Goal: Browse casually

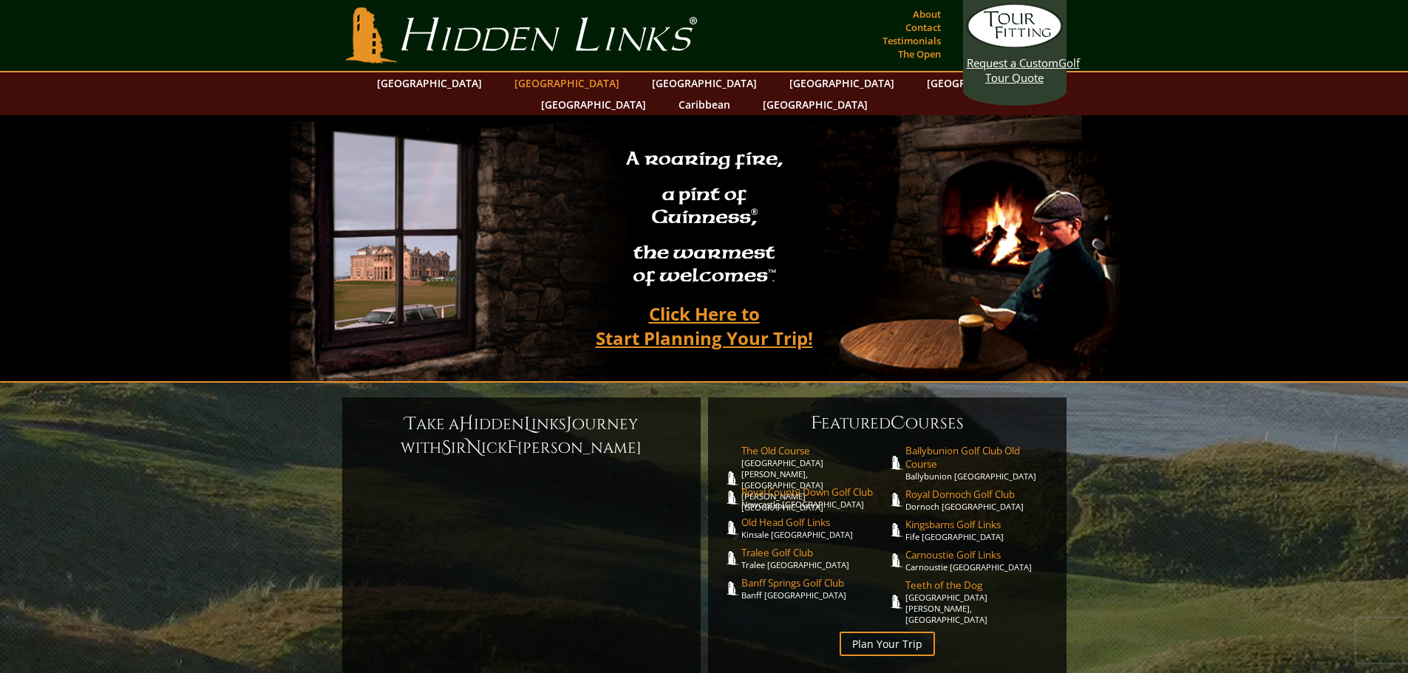
click at [538, 80] on link "[GEOGRAPHIC_DATA]" at bounding box center [567, 82] width 120 height 21
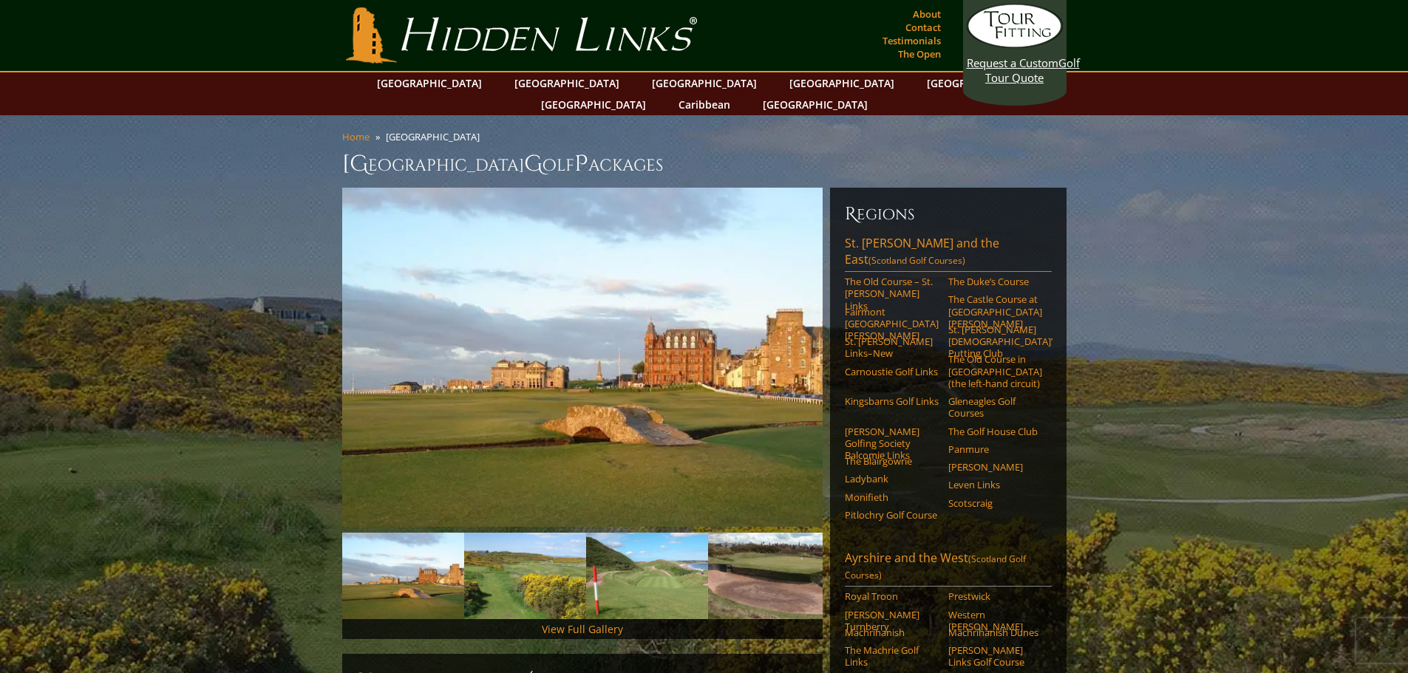
scroll to position [246, 0]
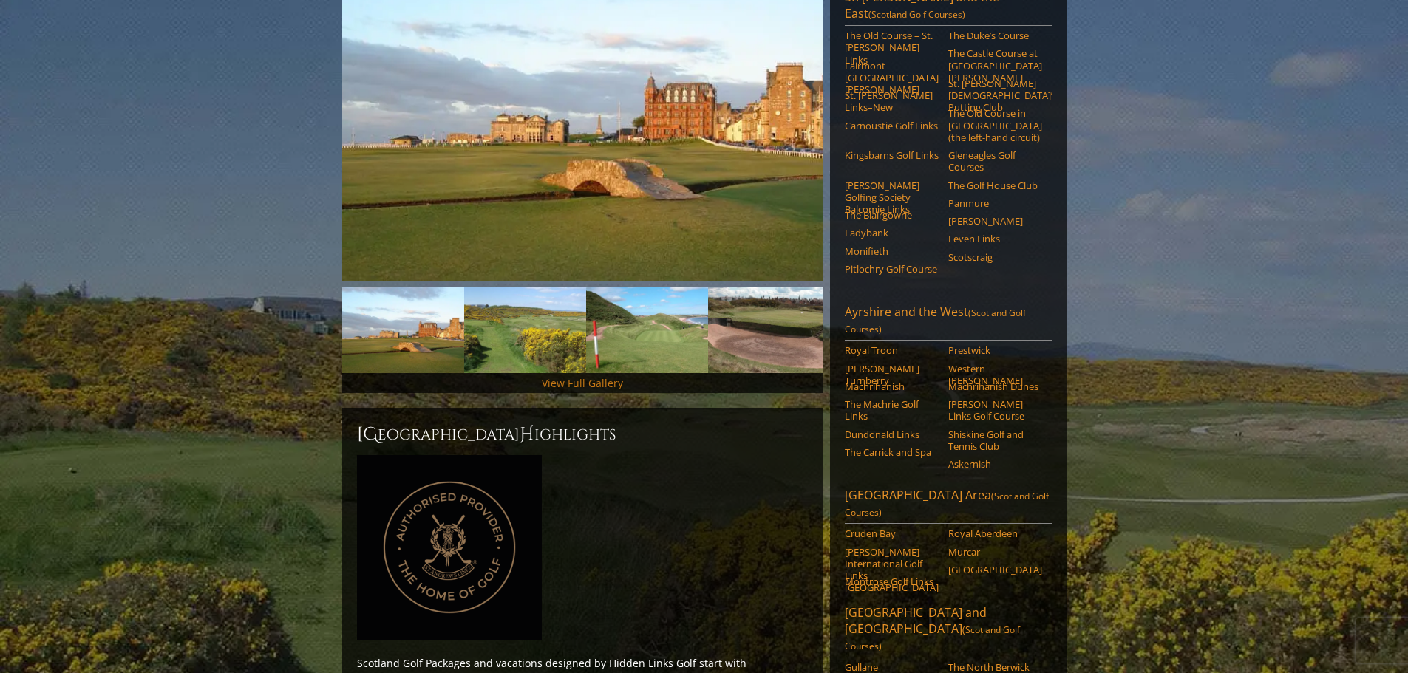
click at [579, 376] on link "View Full Gallery" at bounding box center [582, 383] width 81 height 14
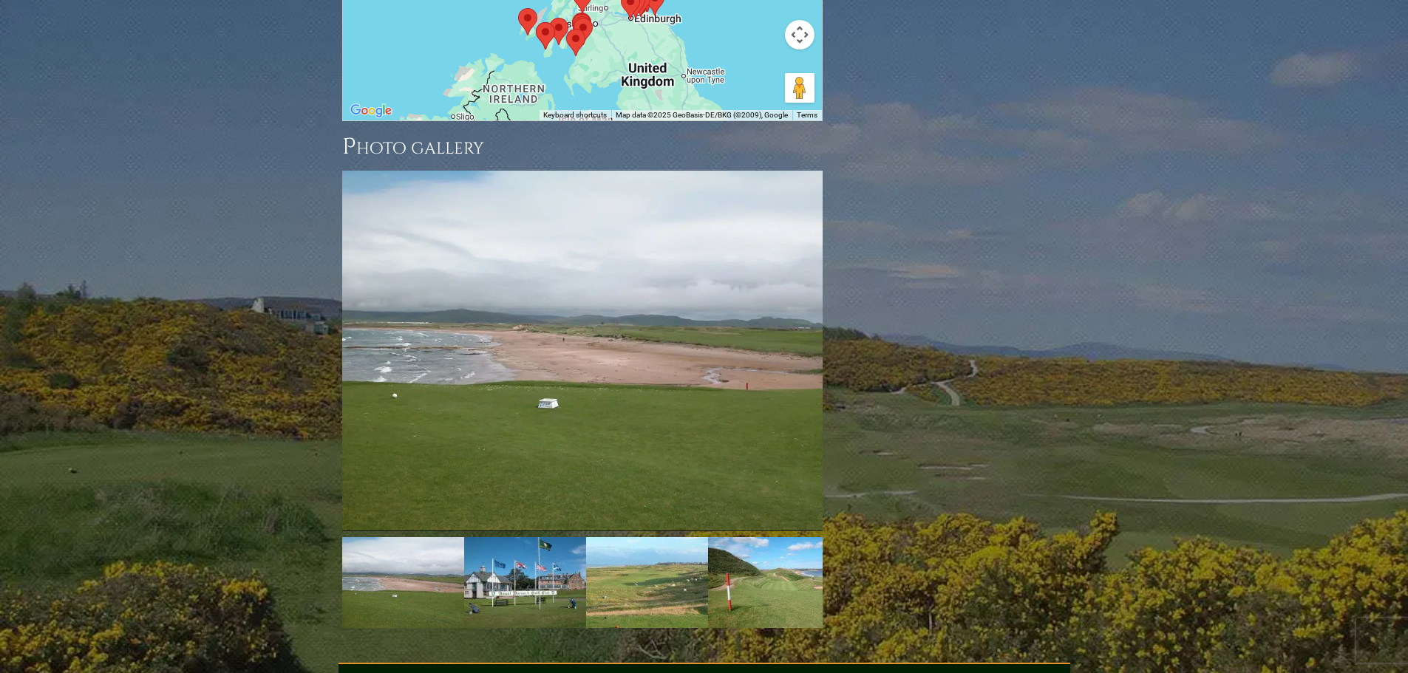
scroll to position [2081, 0]
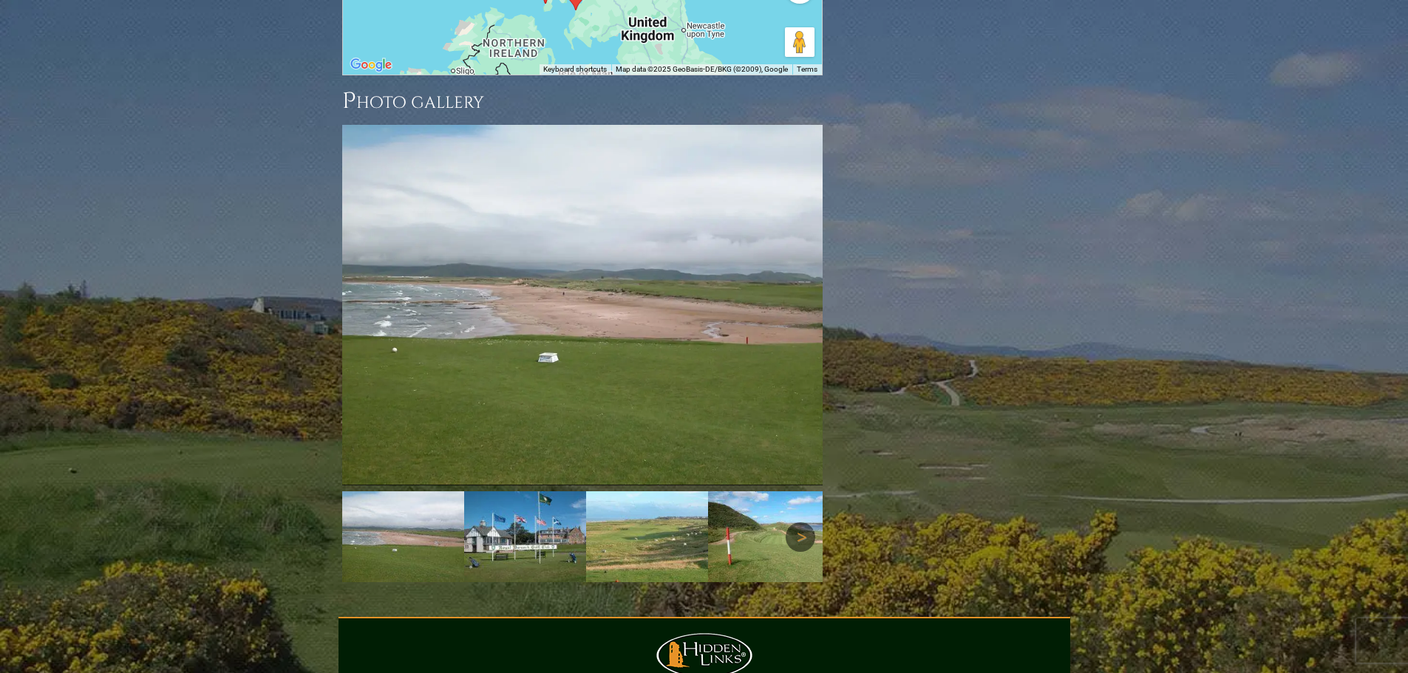
click at [807, 523] on link "Next" at bounding box center [801, 538] width 30 height 30
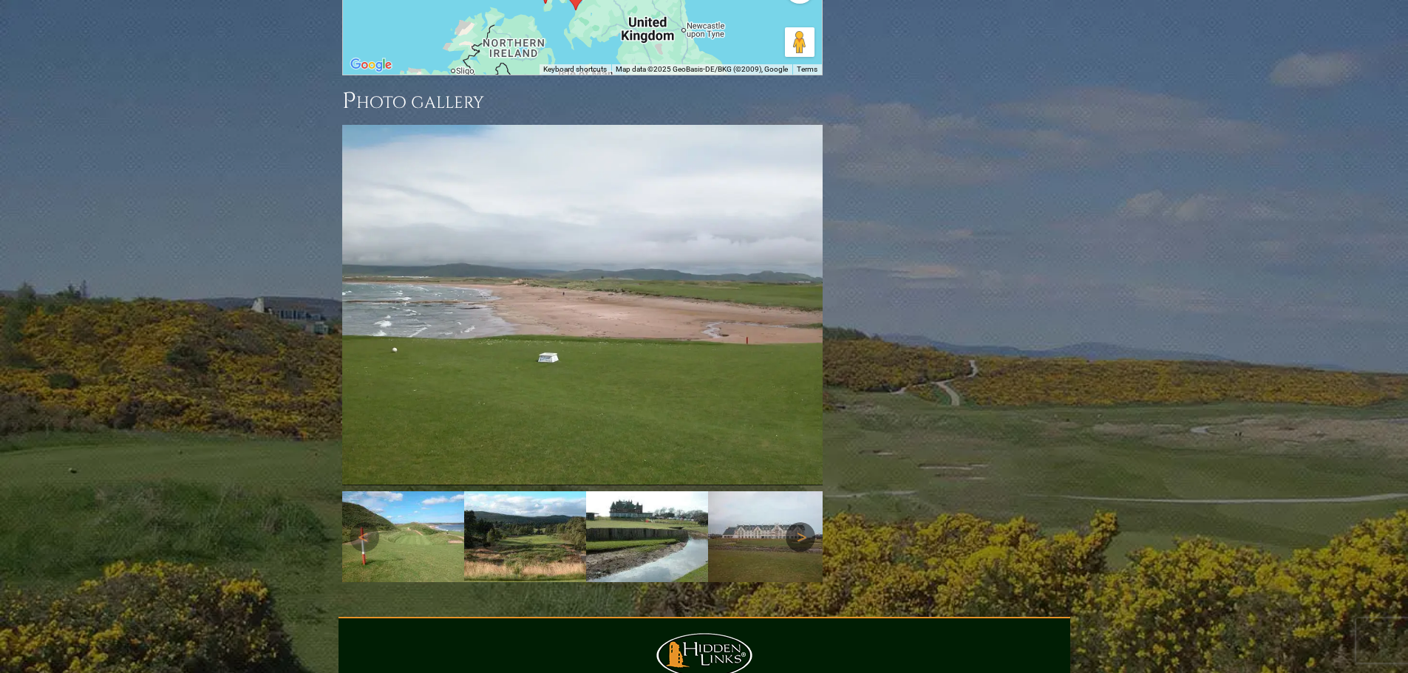
click at [807, 523] on link "Next" at bounding box center [801, 538] width 30 height 30
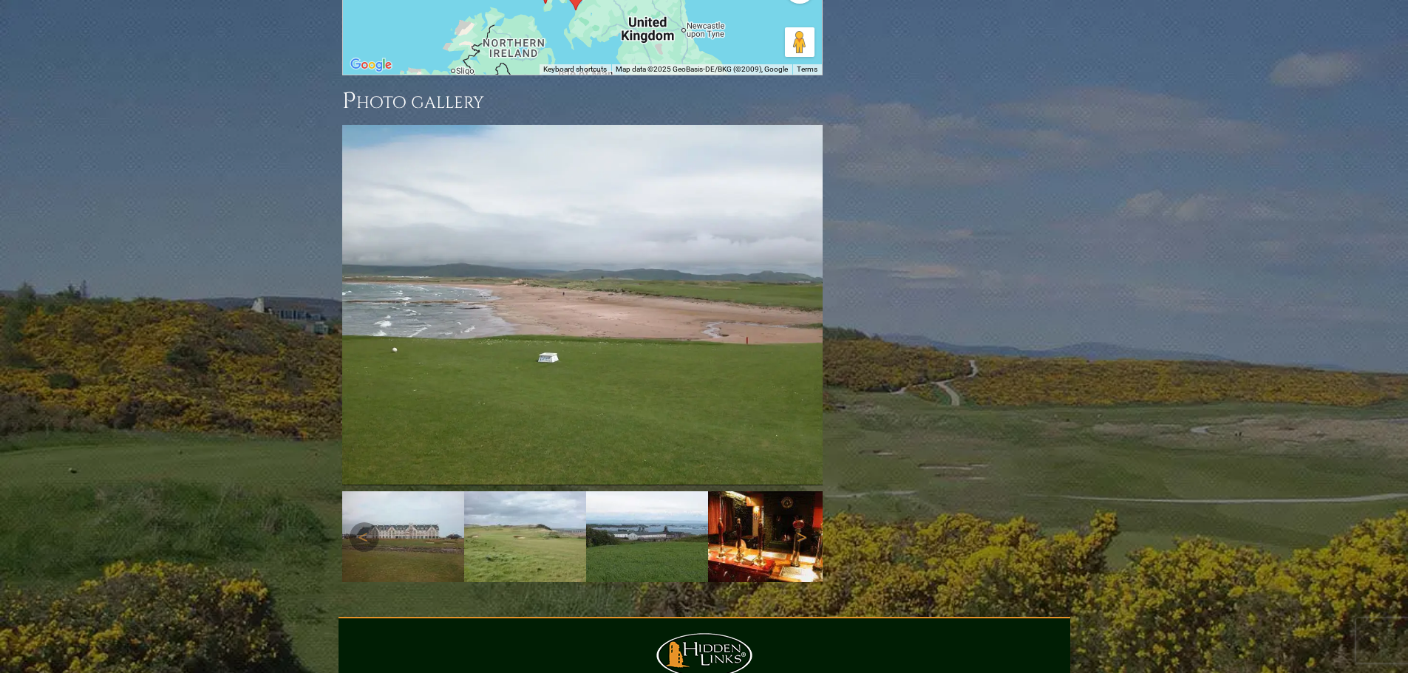
click at [807, 523] on link "Next" at bounding box center [801, 538] width 30 height 30
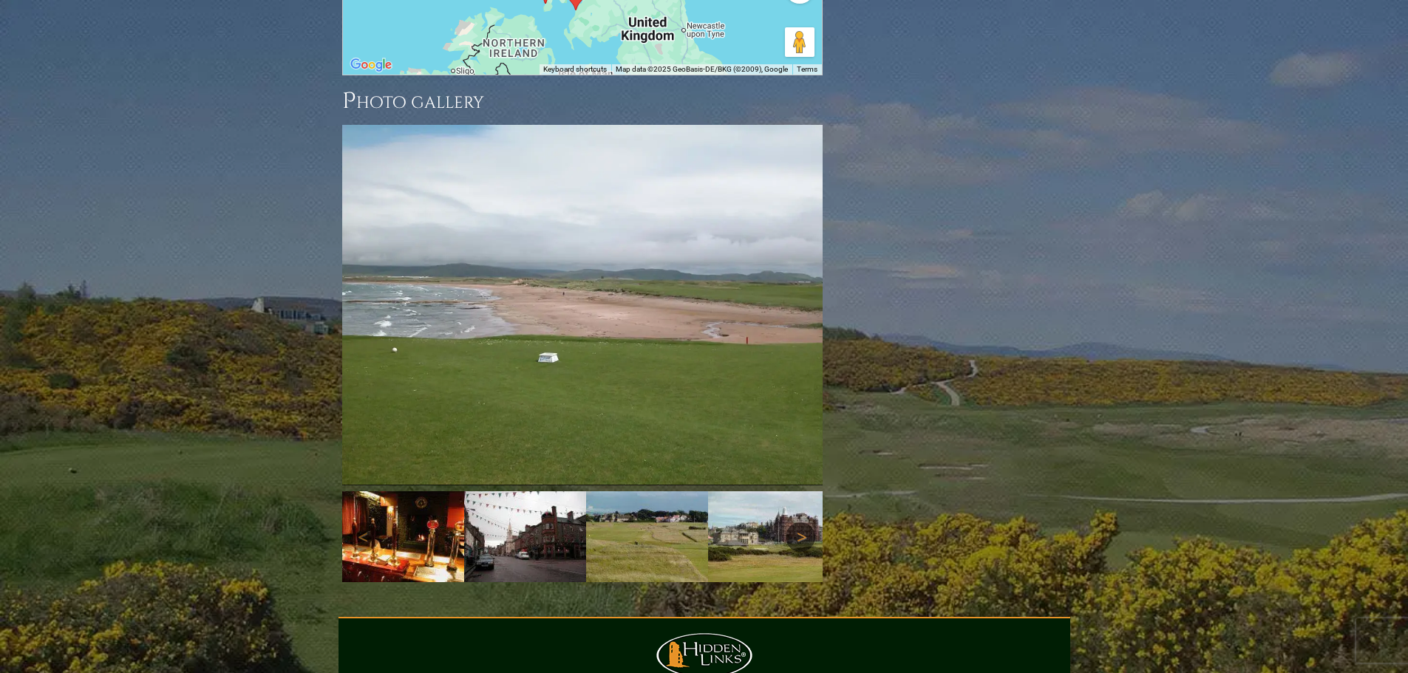
click at [807, 523] on link "Next" at bounding box center [801, 538] width 30 height 30
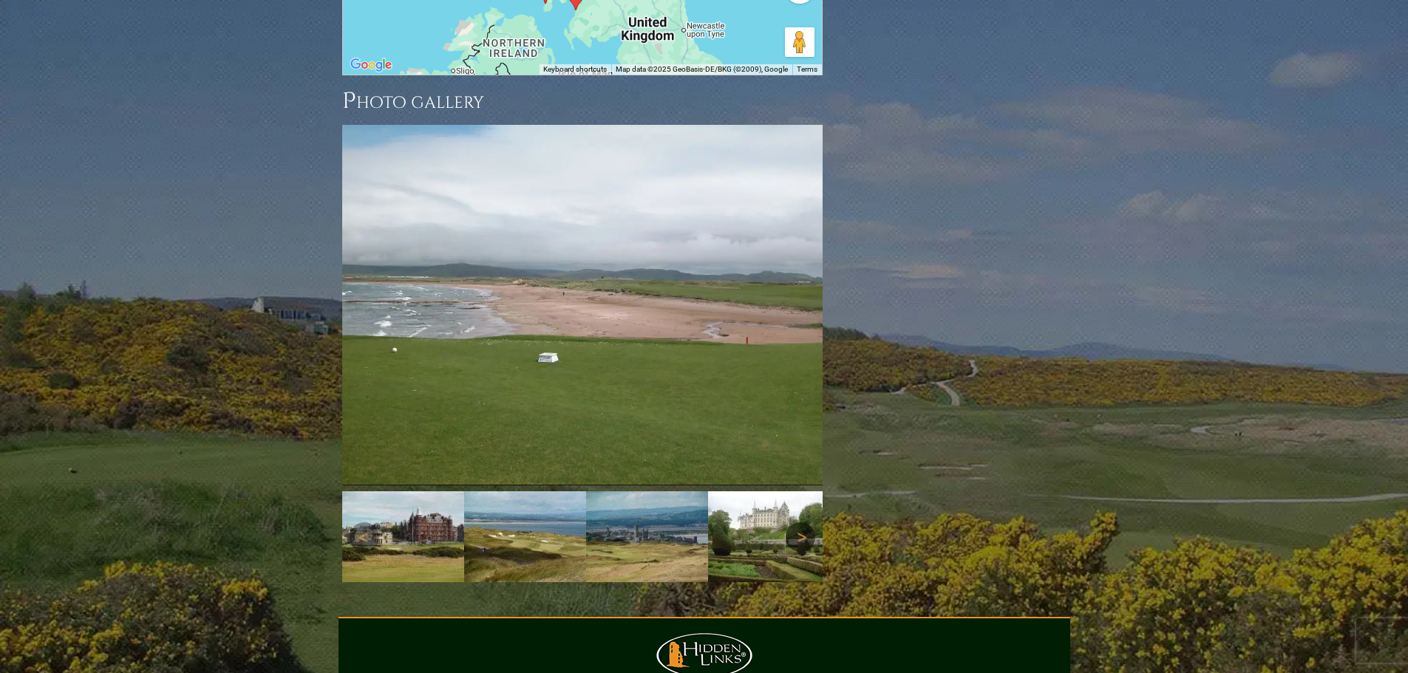
click at [807, 523] on link "Next" at bounding box center [801, 538] width 30 height 30
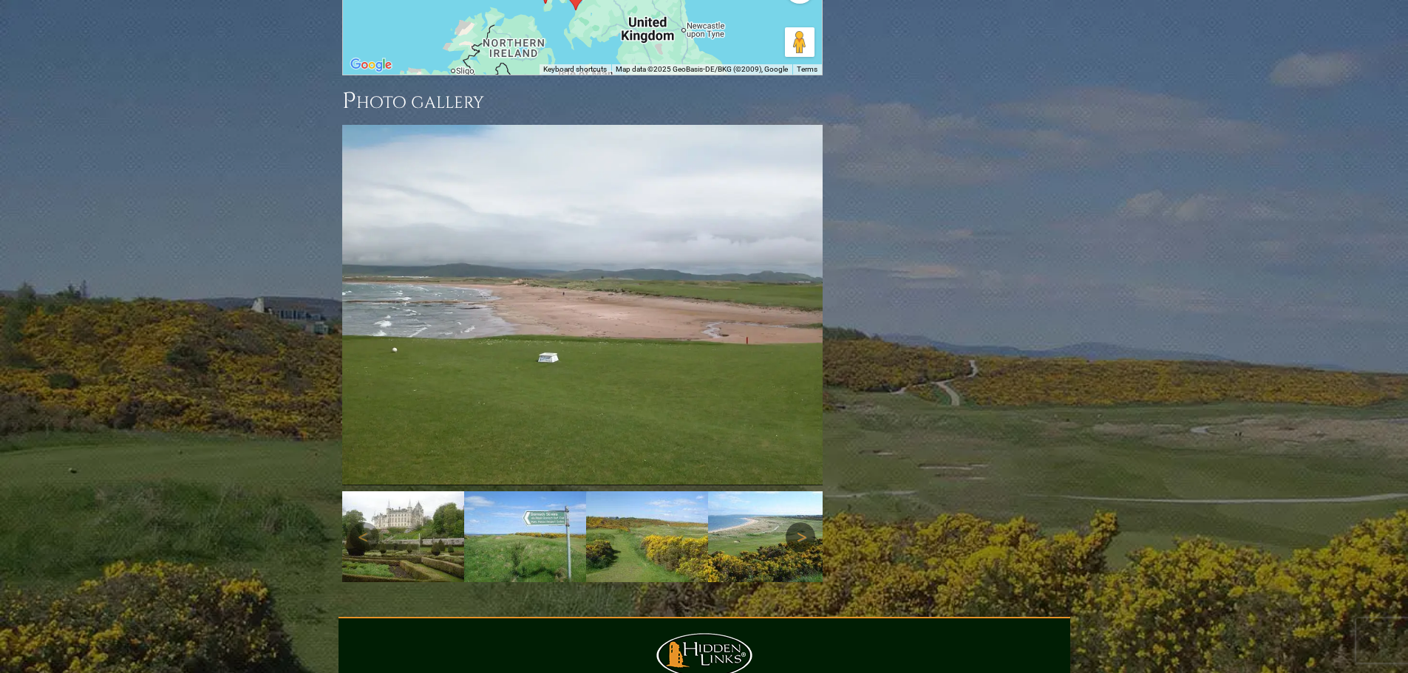
click at [807, 523] on link "Next" at bounding box center [801, 538] width 30 height 30
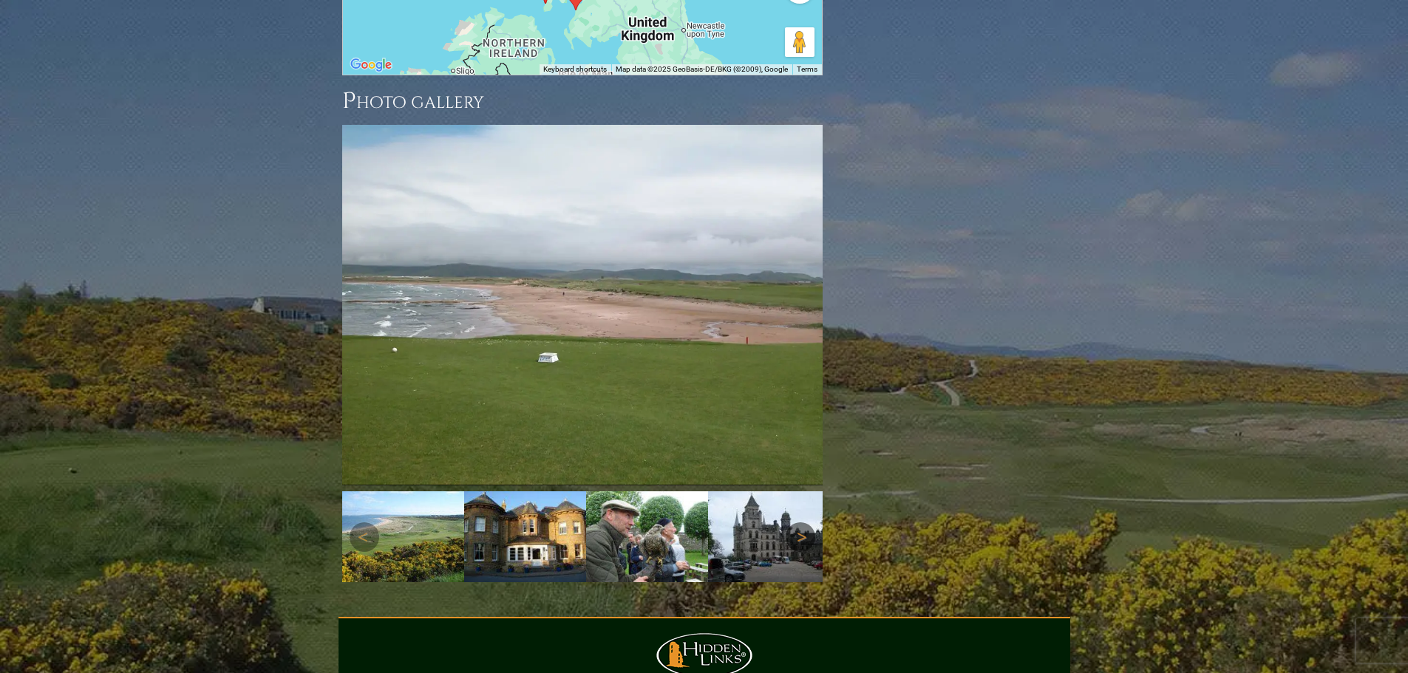
click at [807, 523] on link "Next" at bounding box center [801, 538] width 30 height 30
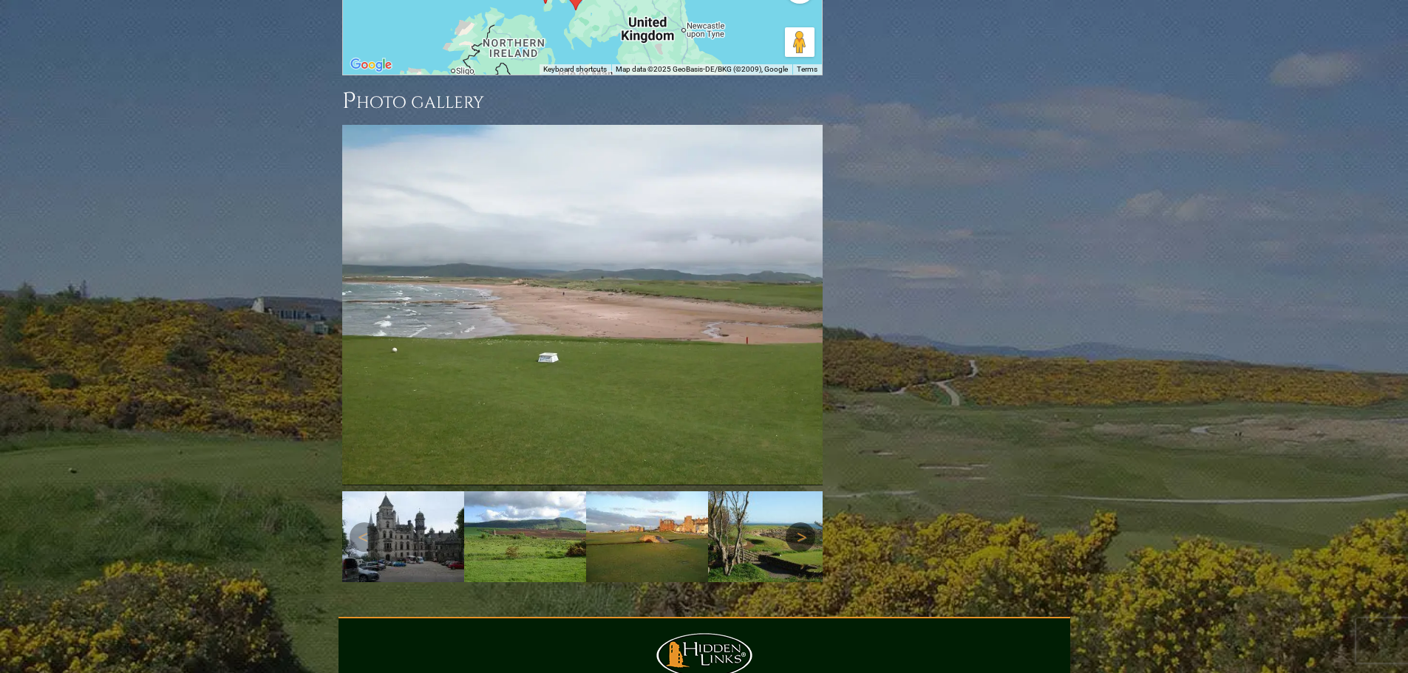
click at [807, 523] on link "Next" at bounding box center [801, 538] width 30 height 30
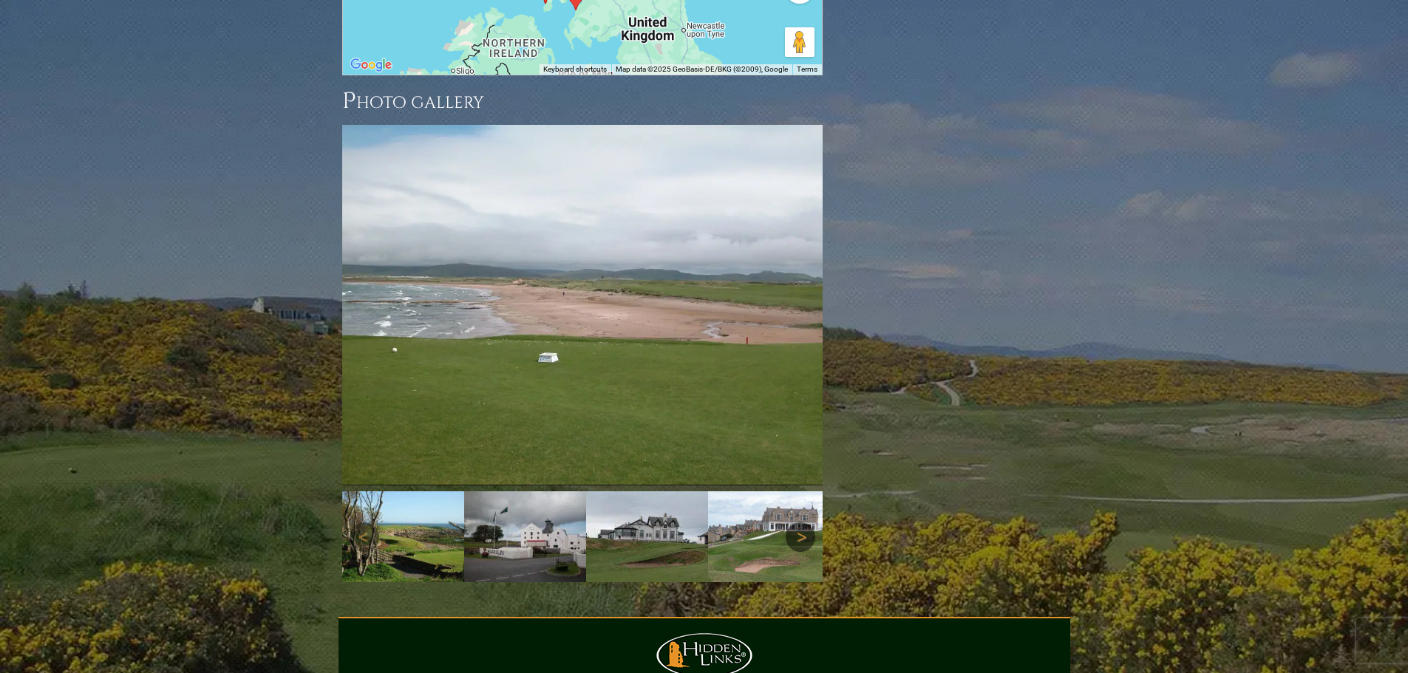
click at [807, 523] on link "Next" at bounding box center [801, 538] width 30 height 30
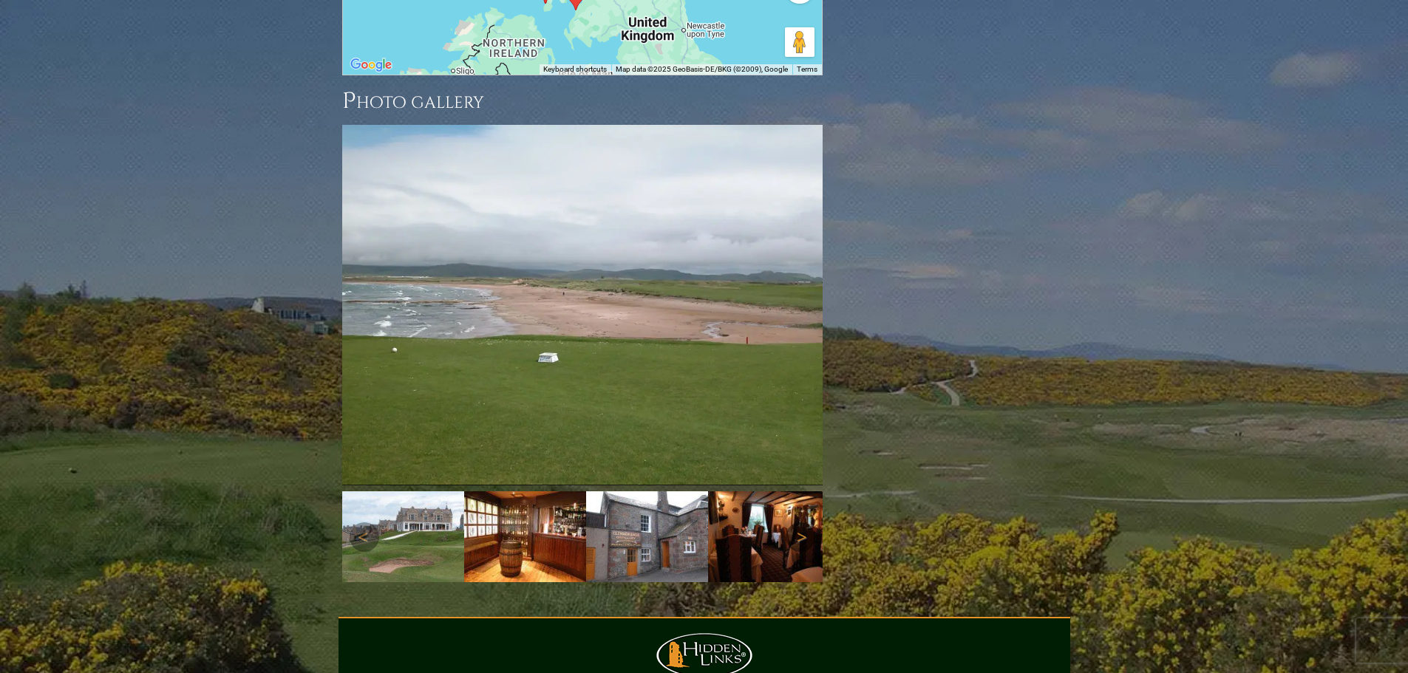
click at [807, 523] on link "Next" at bounding box center [801, 538] width 30 height 30
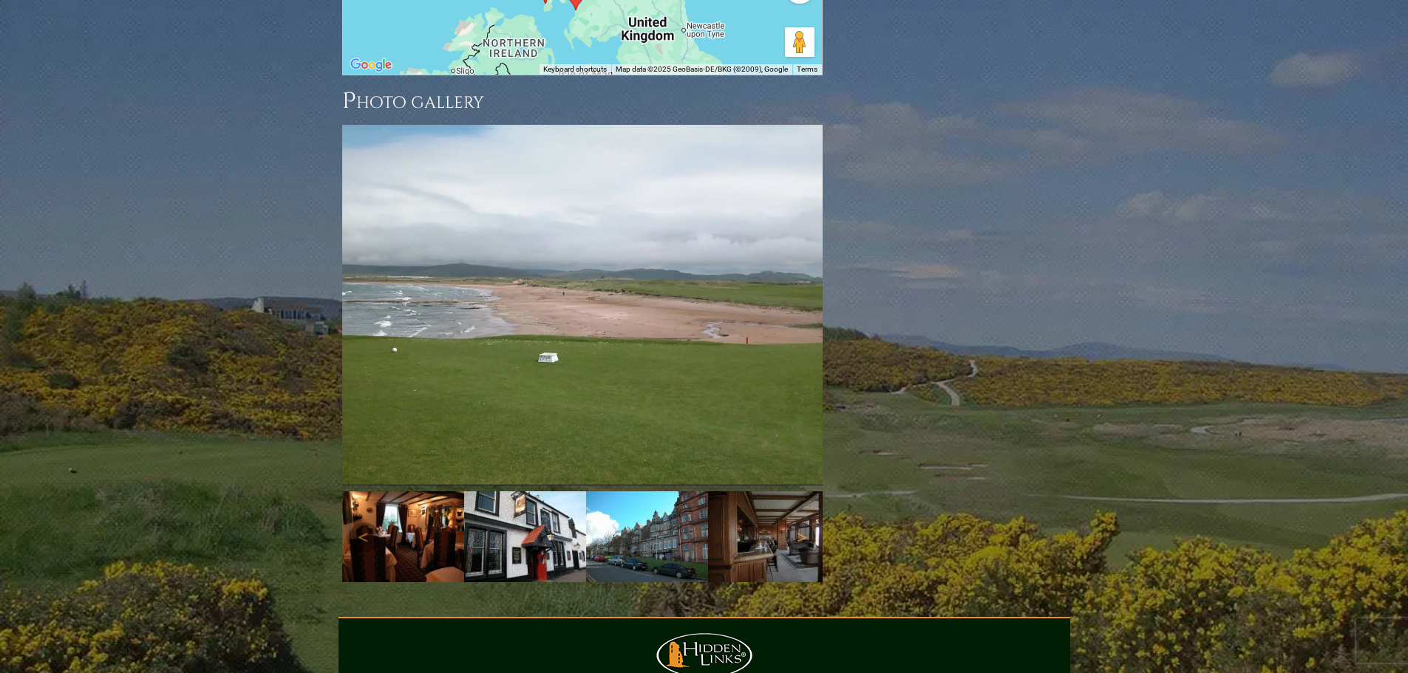
click at [807, 523] on link "Next" at bounding box center [801, 538] width 30 height 30
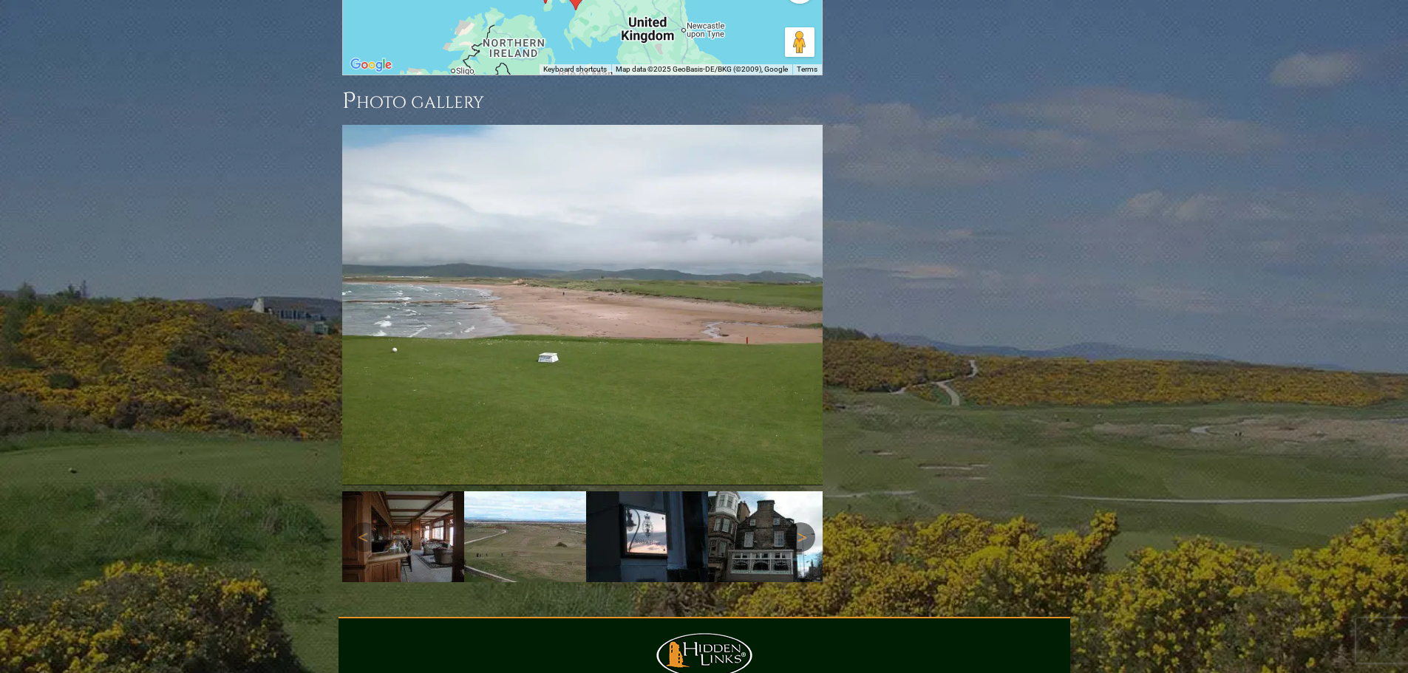
click at [807, 523] on link "Next" at bounding box center [801, 538] width 30 height 30
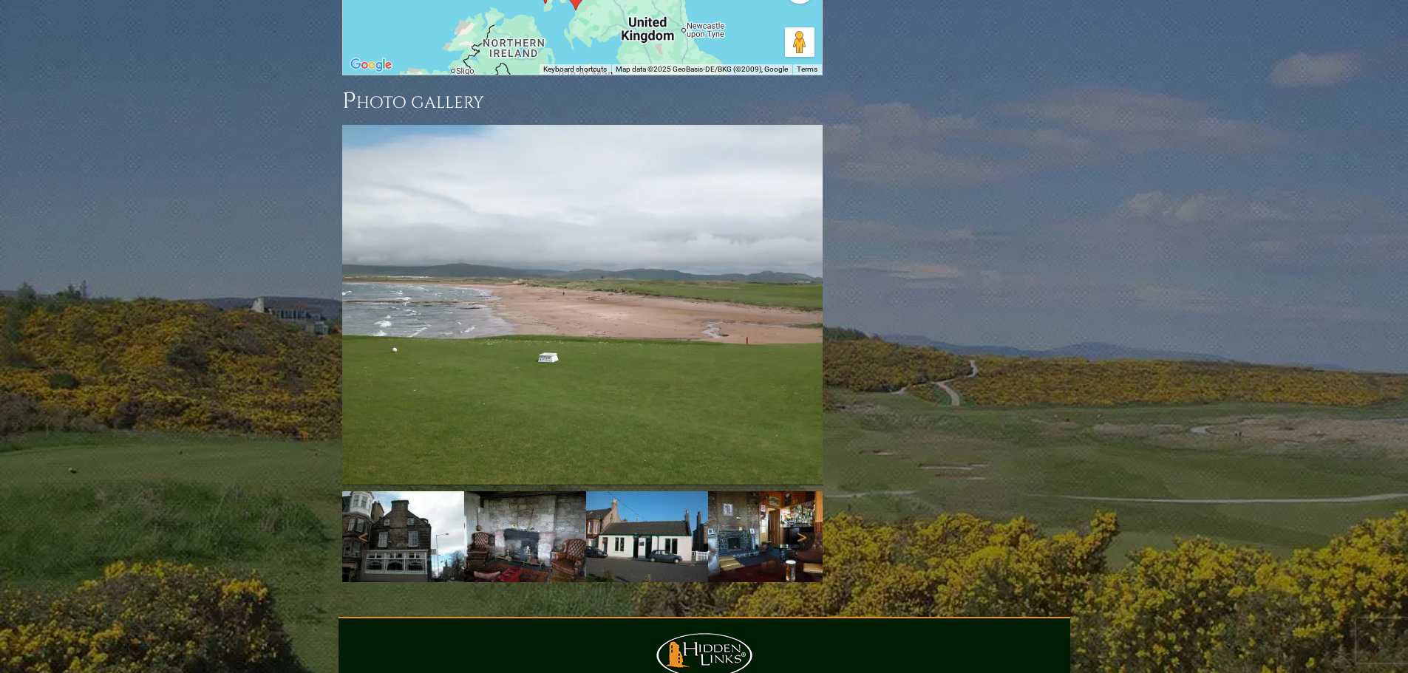
click at [807, 523] on link "Next" at bounding box center [801, 538] width 30 height 30
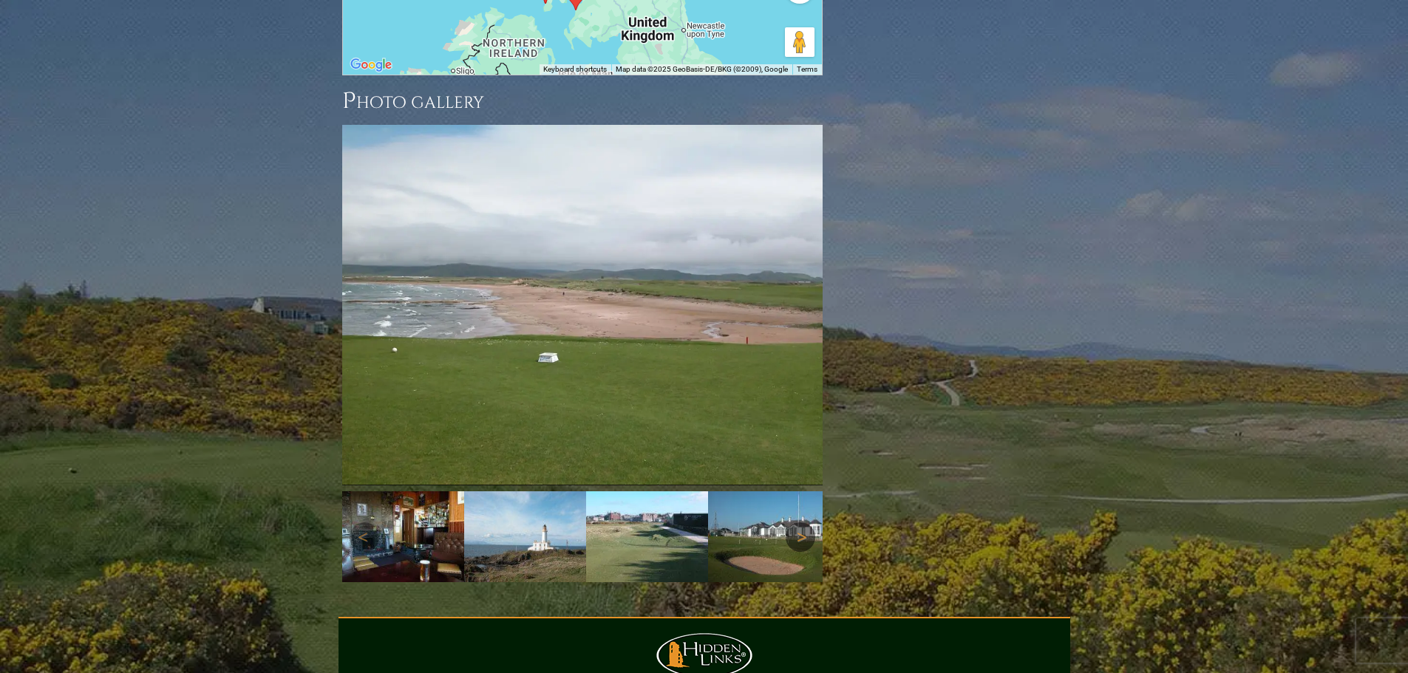
click at [807, 523] on link "Next" at bounding box center [801, 538] width 30 height 30
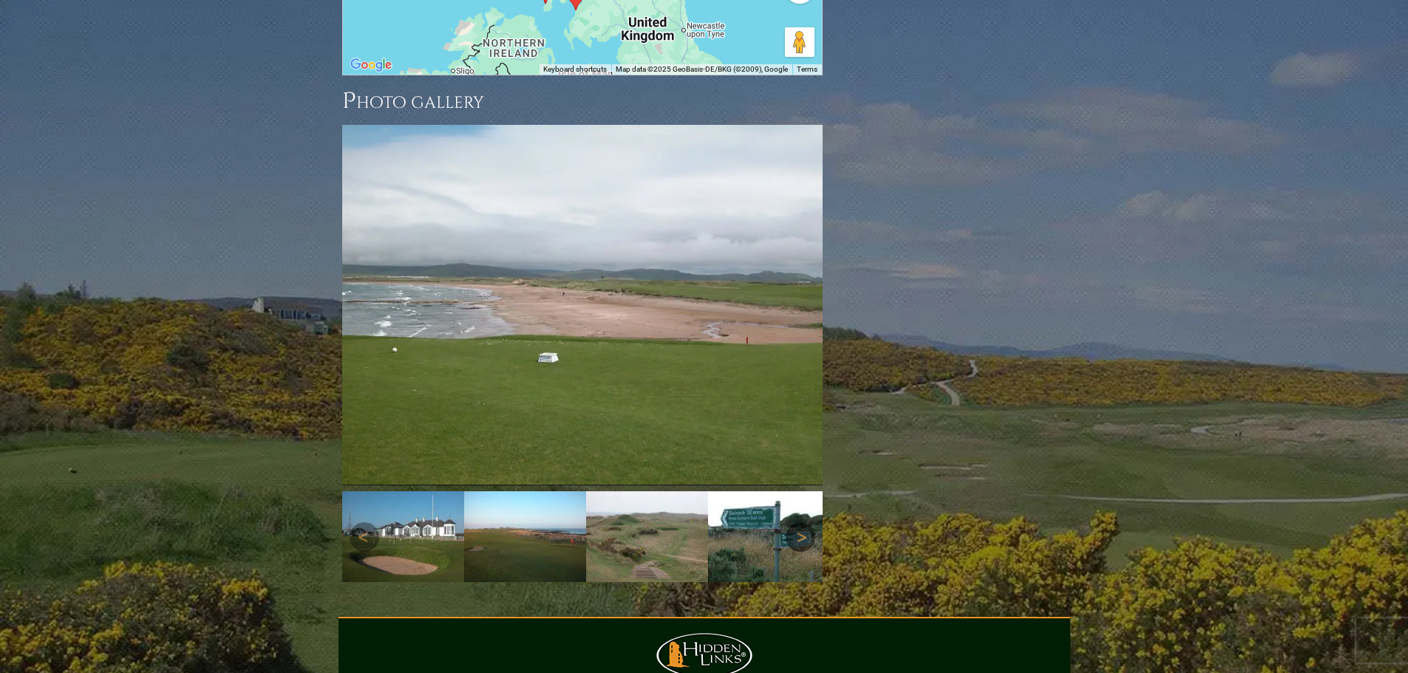
click at [807, 523] on link "Next" at bounding box center [801, 538] width 30 height 30
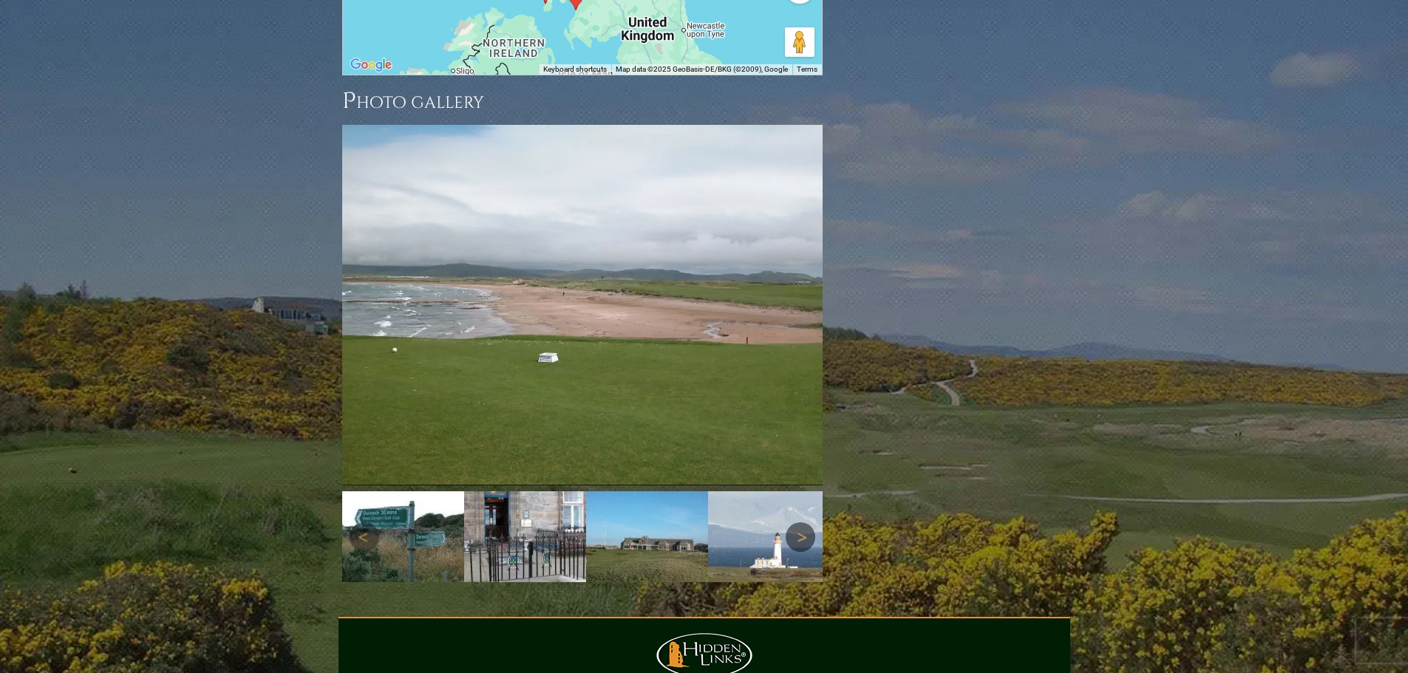
click at [807, 523] on link "Next" at bounding box center [801, 538] width 30 height 30
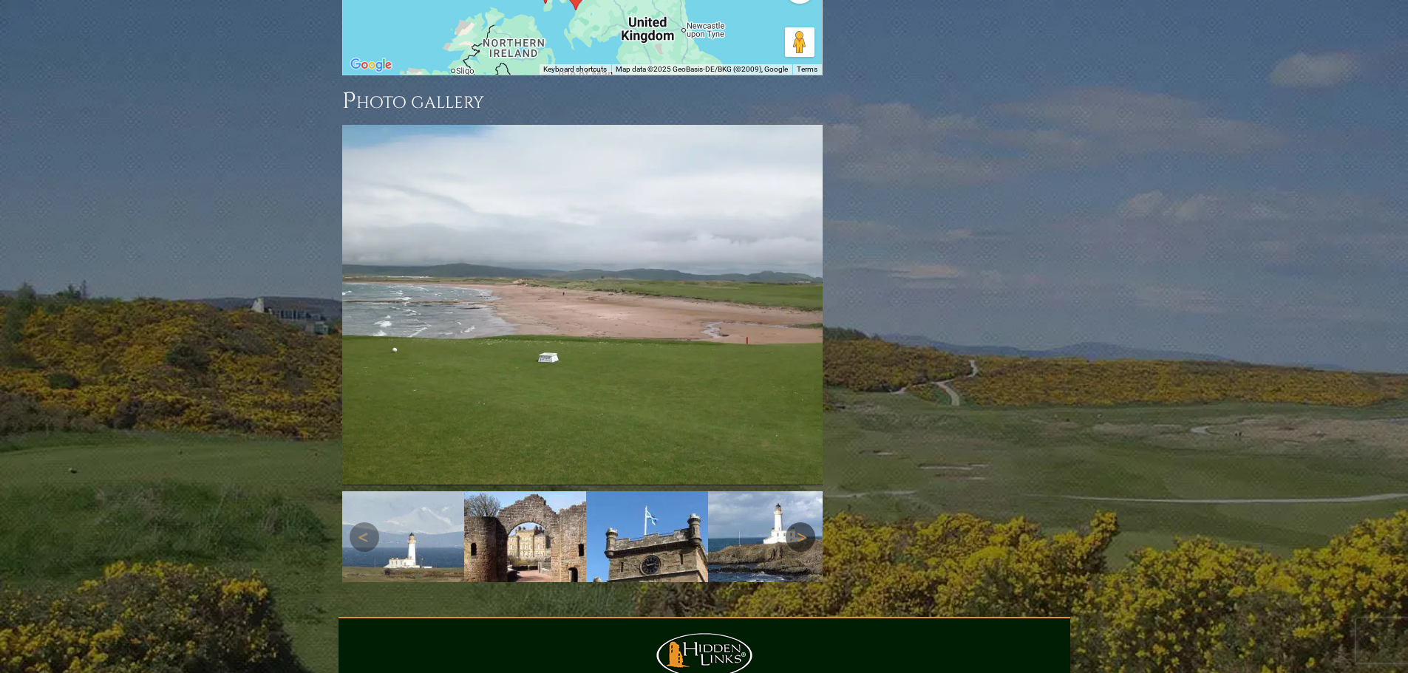
click at [807, 523] on link "Next" at bounding box center [801, 538] width 30 height 30
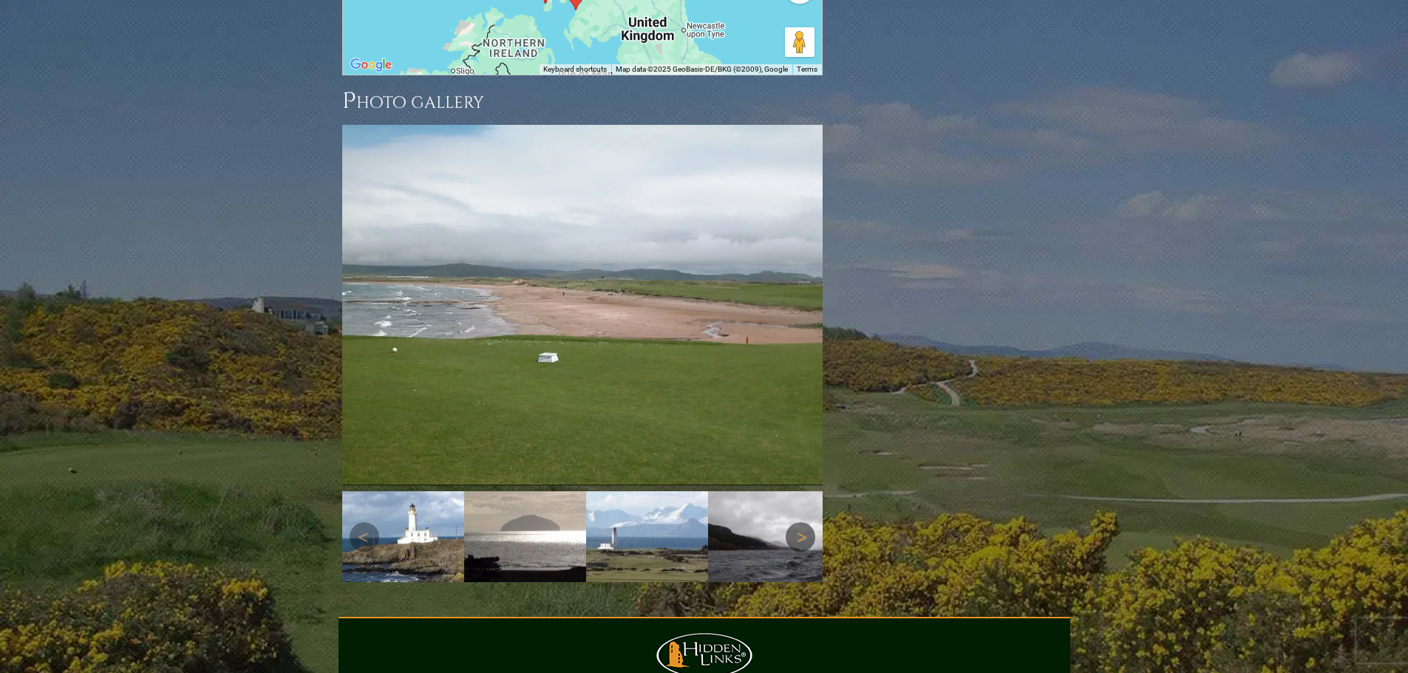
click at [807, 523] on link "Next" at bounding box center [801, 538] width 30 height 30
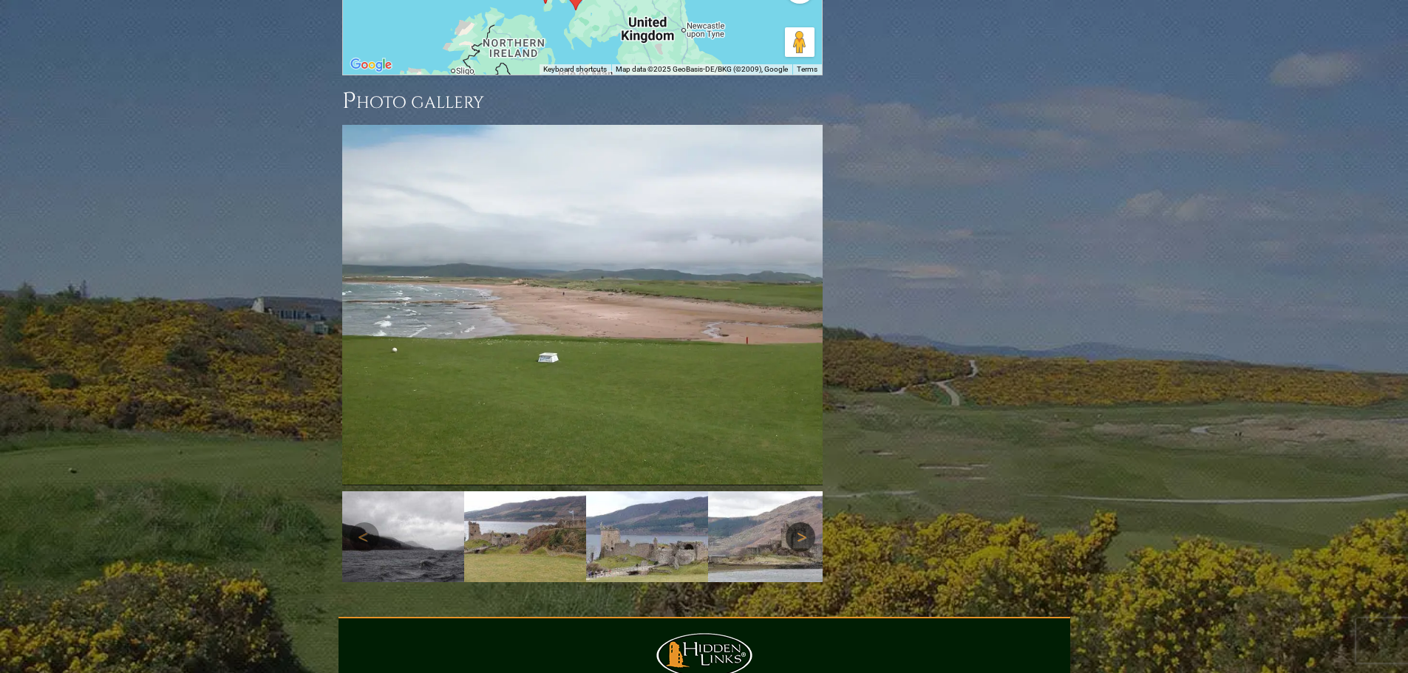
click at [807, 523] on link "Next" at bounding box center [801, 538] width 30 height 30
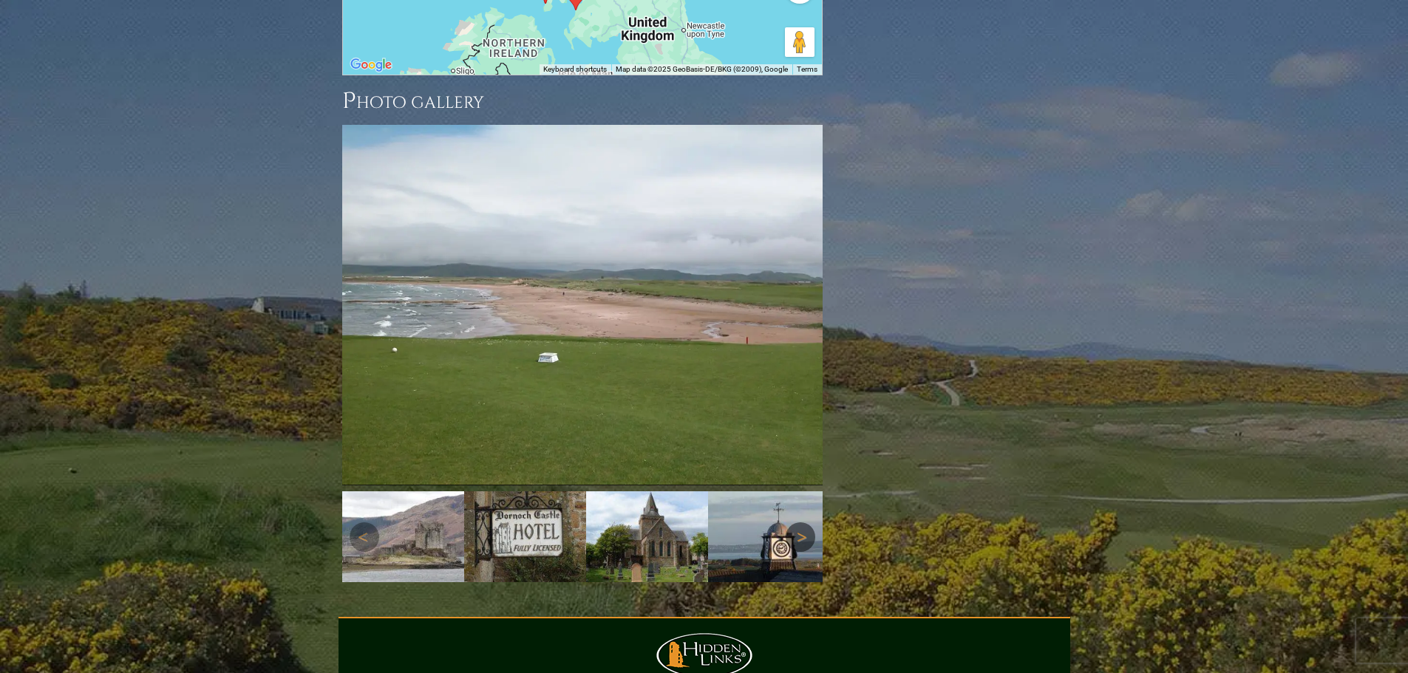
click at [807, 523] on link "Next" at bounding box center [801, 538] width 30 height 30
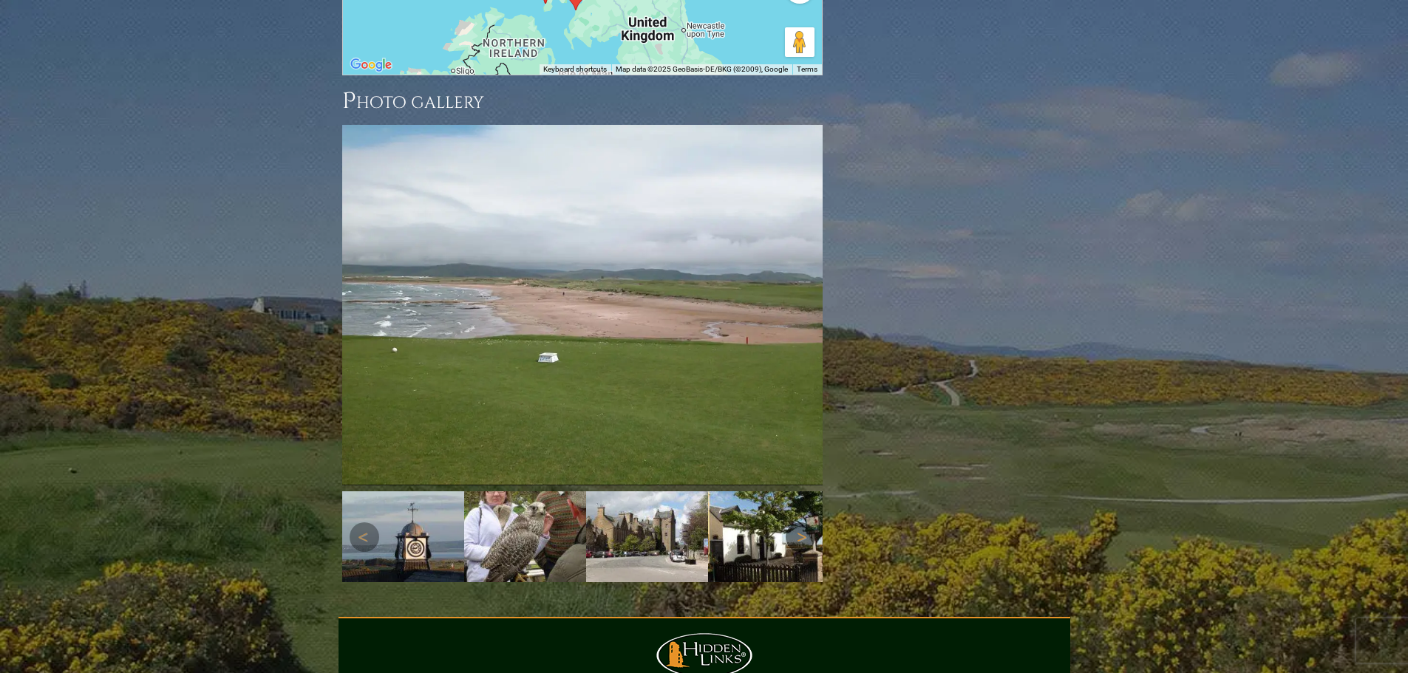
click at [807, 523] on link "Next" at bounding box center [801, 538] width 30 height 30
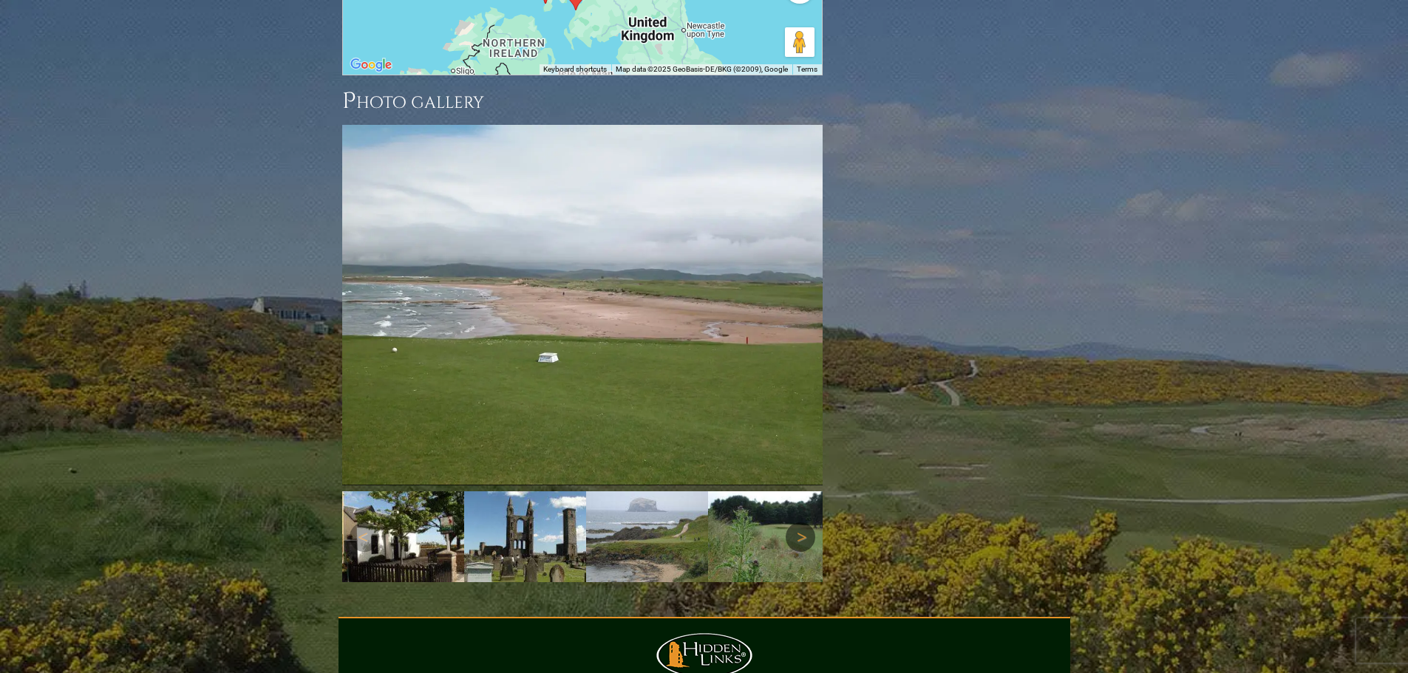
click at [807, 523] on link "Next" at bounding box center [801, 538] width 30 height 30
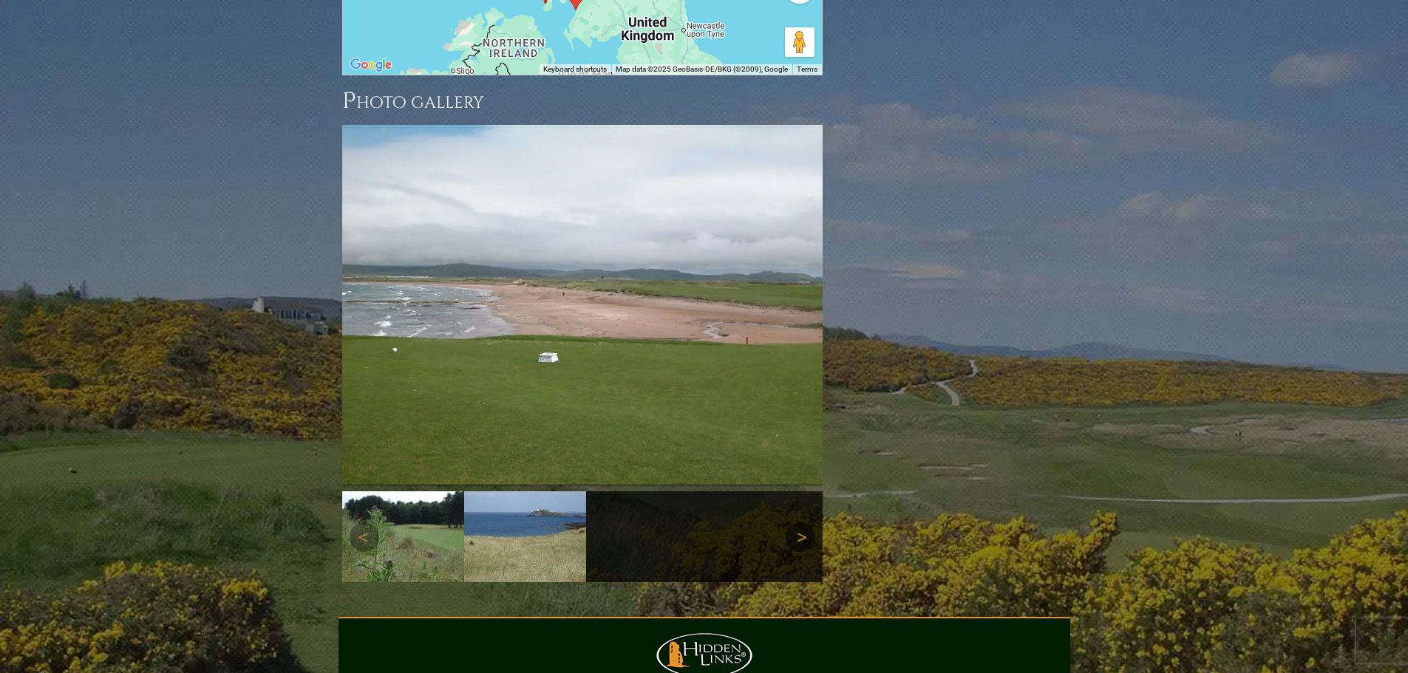
click at [807, 523] on link "Next" at bounding box center [801, 538] width 30 height 30
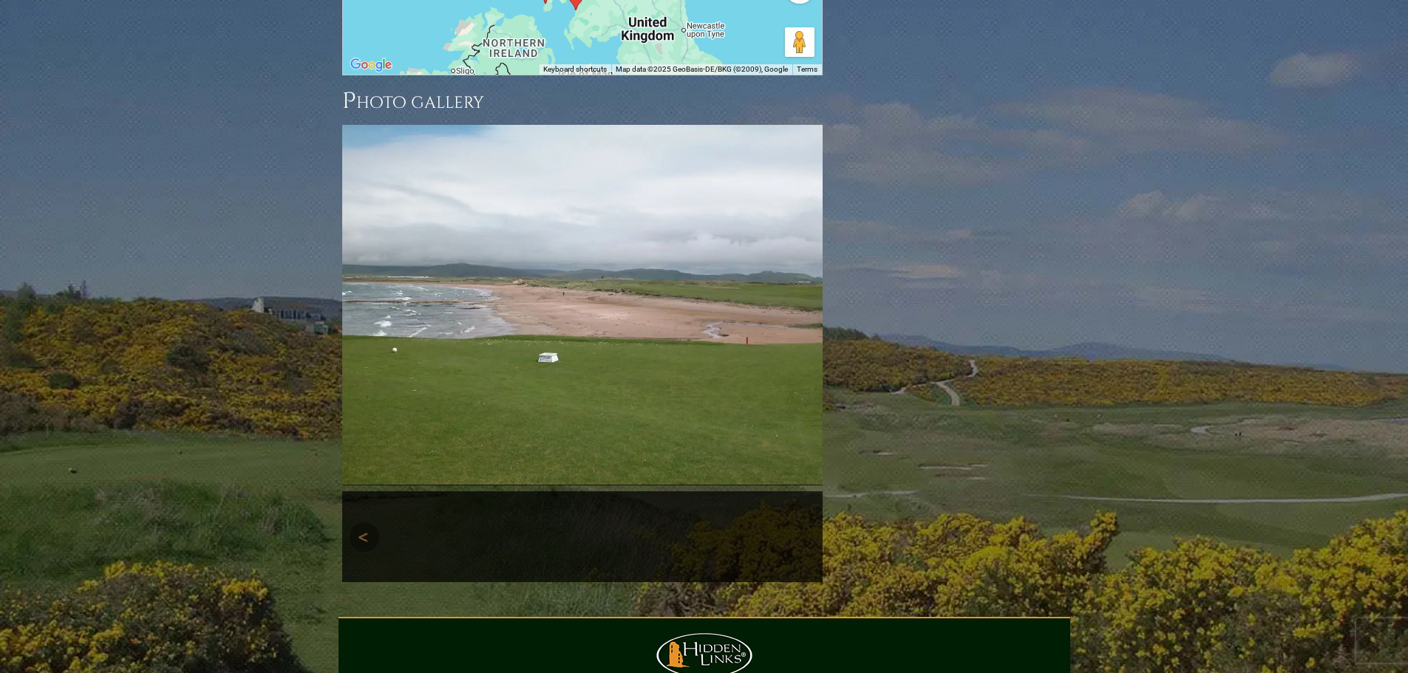
click at [809, 523] on link "Next" at bounding box center [801, 538] width 30 height 30
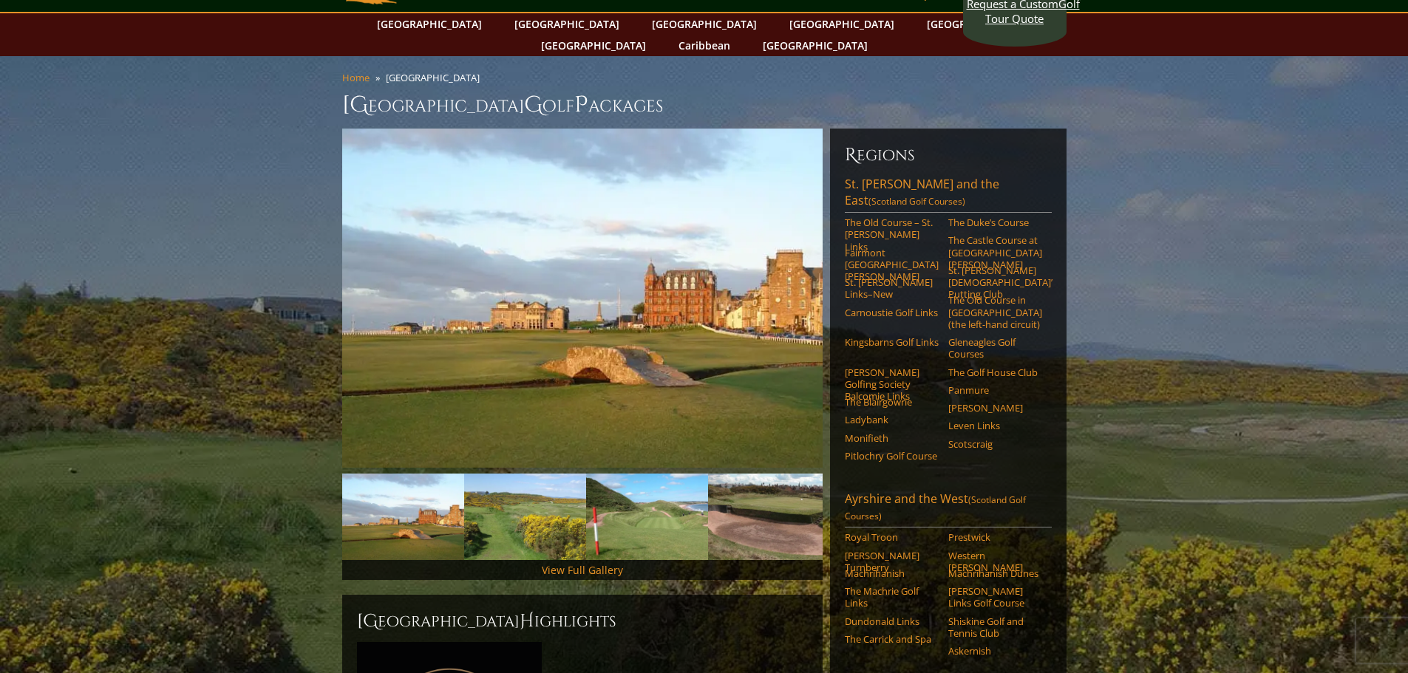
scroll to position [0, 0]
